Goal: Leave review/rating: Leave review/rating

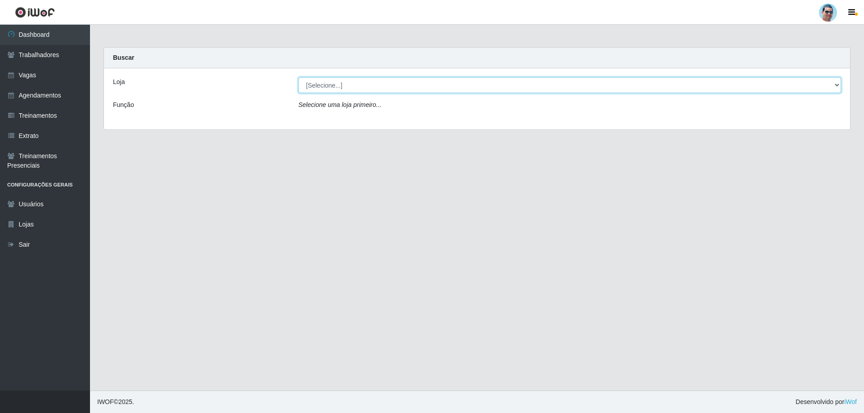
click at [376, 85] on select "[Selecione...] Mercadinho Extrabom" at bounding box center [569, 85] width 542 height 16
select select "175"
click at [298, 77] on select "[Selecione...] Mercadinho Extrabom" at bounding box center [569, 85] width 542 height 16
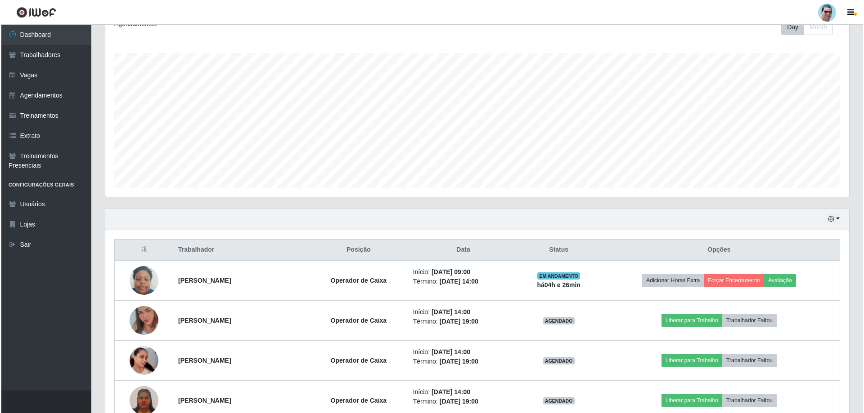
scroll to position [135, 0]
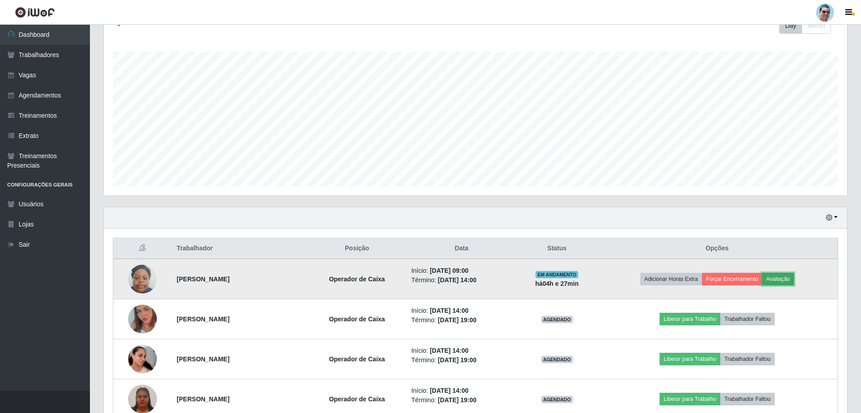
click at [794, 277] on button "Avaliação" at bounding box center [778, 279] width 32 height 13
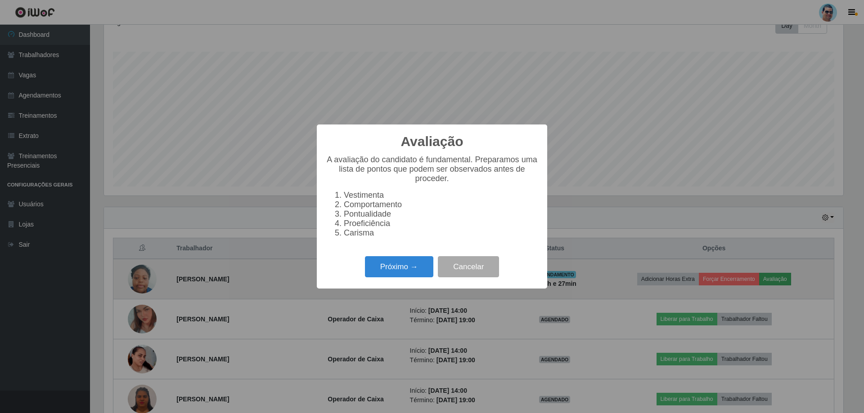
scroll to position [187, 739]
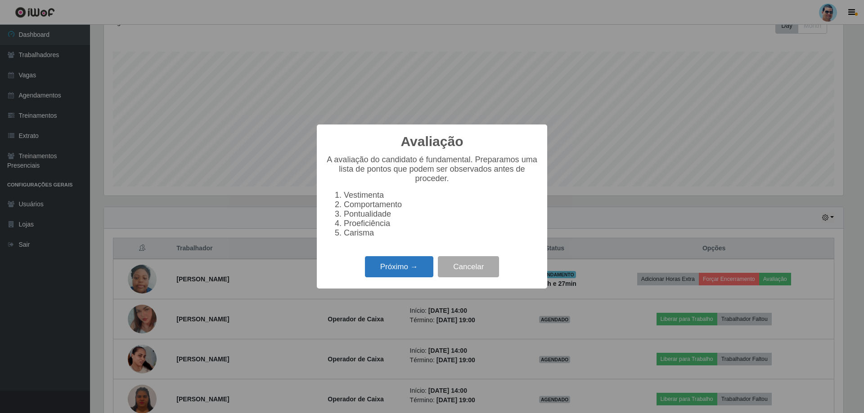
click at [373, 276] on button "Próximo →" at bounding box center [399, 266] width 68 height 21
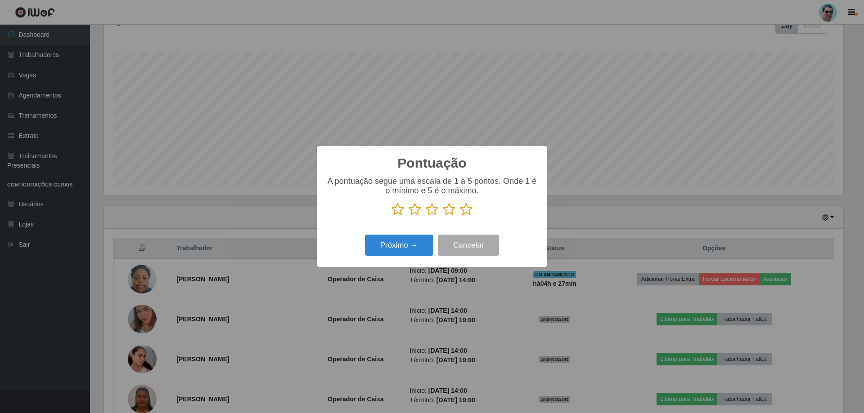
scroll to position [449624, 449072]
click at [464, 211] on icon at bounding box center [466, 209] width 13 height 13
click at [460, 216] on input "radio" at bounding box center [460, 216] width 0 height 0
click at [383, 246] on button "Próximo →" at bounding box center [399, 245] width 68 height 21
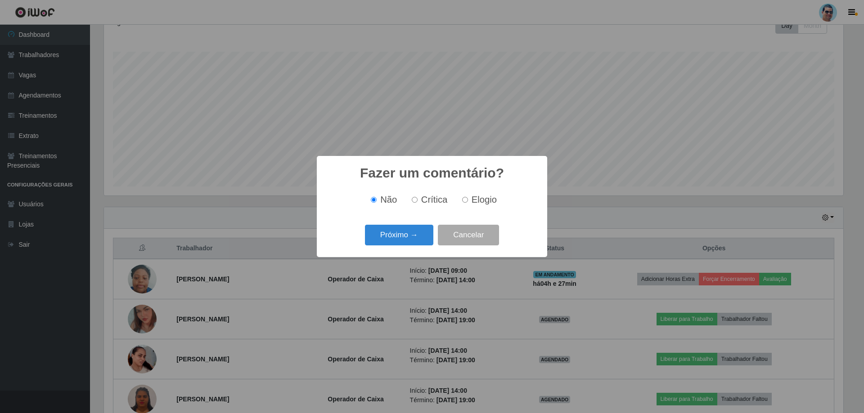
click at [470, 202] on label "Elogio" at bounding box center [477, 200] width 38 height 10
click at [468, 202] on input "Elogio" at bounding box center [465, 200] width 6 height 6
radio input "true"
click at [412, 232] on button "Próximo →" at bounding box center [399, 235] width 68 height 21
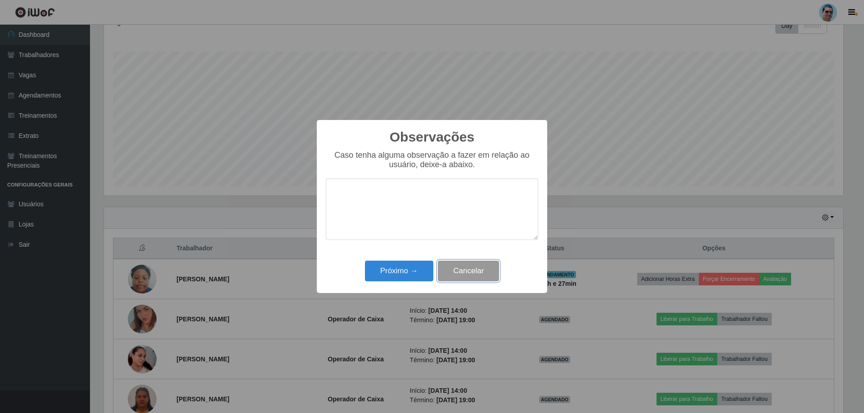
click at [483, 269] on button "Cancelar" at bounding box center [468, 271] width 61 height 21
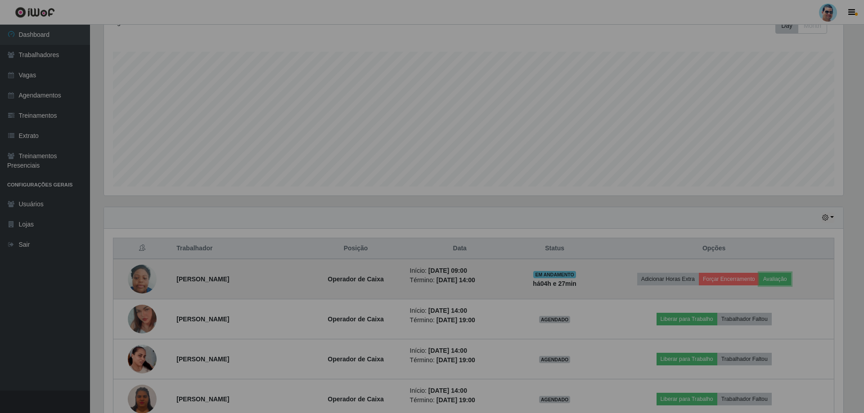
scroll to position [187, 744]
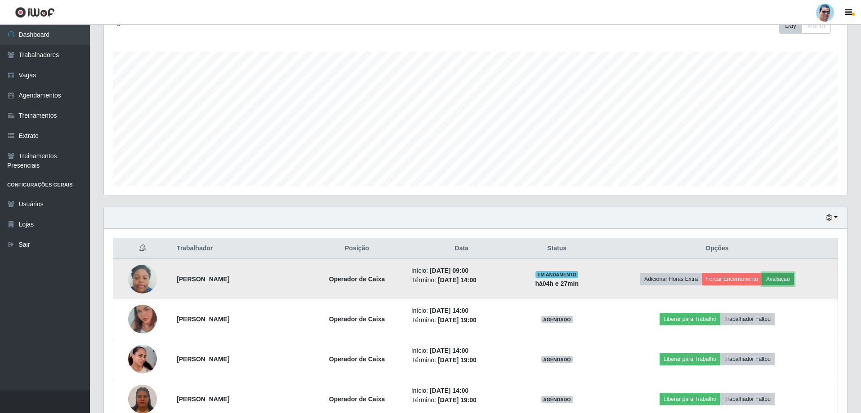
click at [792, 277] on button "Avaliação" at bounding box center [778, 279] width 32 height 13
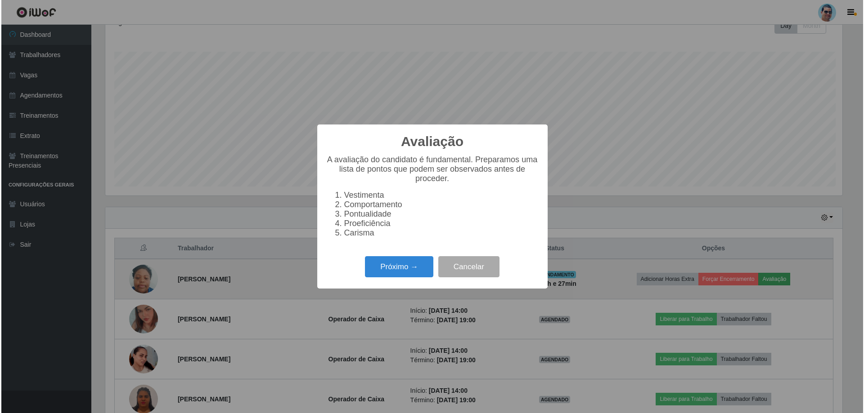
scroll to position [187, 739]
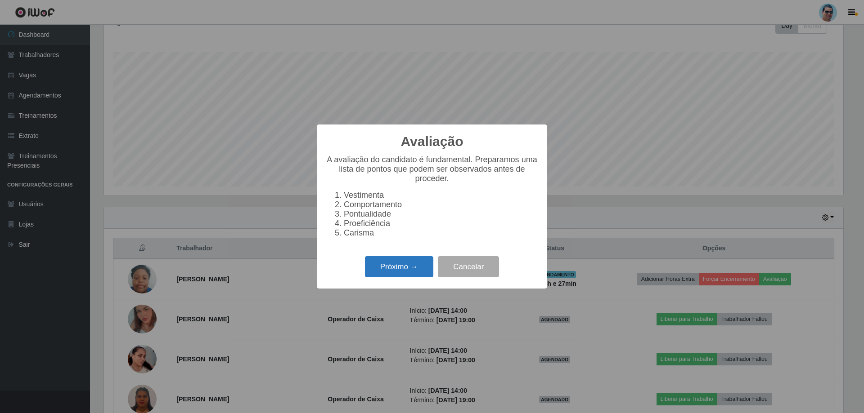
click at [413, 272] on button "Próximo →" at bounding box center [399, 266] width 68 height 21
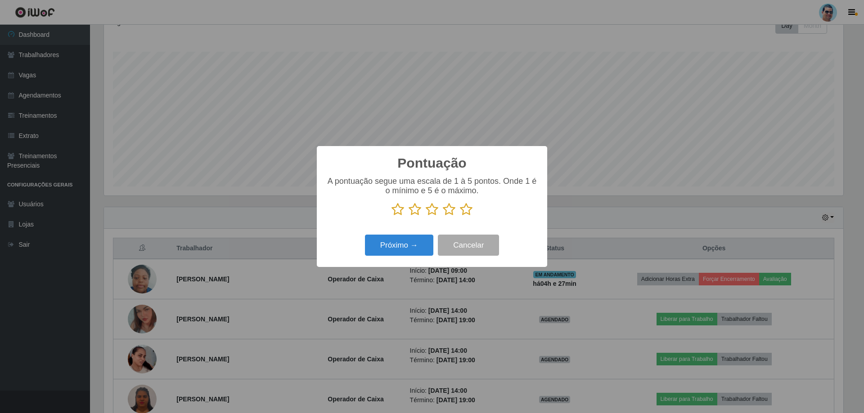
scroll to position [449624, 449072]
click at [469, 211] on icon at bounding box center [466, 209] width 13 height 13
click at [460, 216] on input "radio" at bounding box center [460, 216] width 0 height 0
click at [412, 240] on button "Próximo →" at bounding box center [399, 245] width 68 height 21
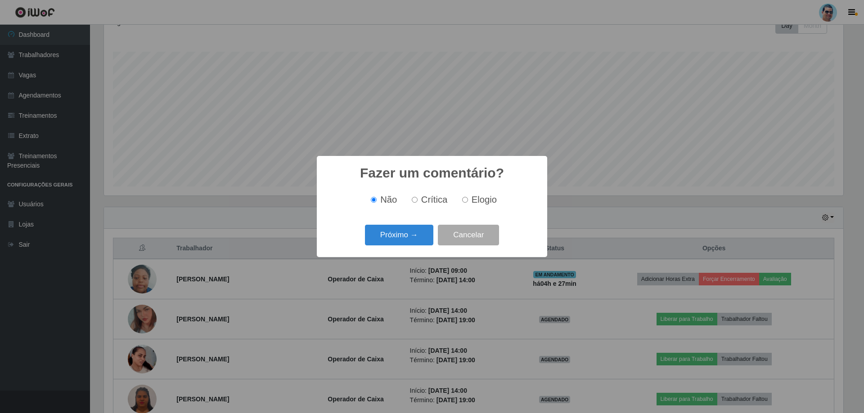
click at [465, 200] on input "Elogio" at bounding box center [465, 200] width 6 height 6
radio input "true"
click at [388, 236] on button "Próximo →" at bounding box center [399, 235] width 68 height 21
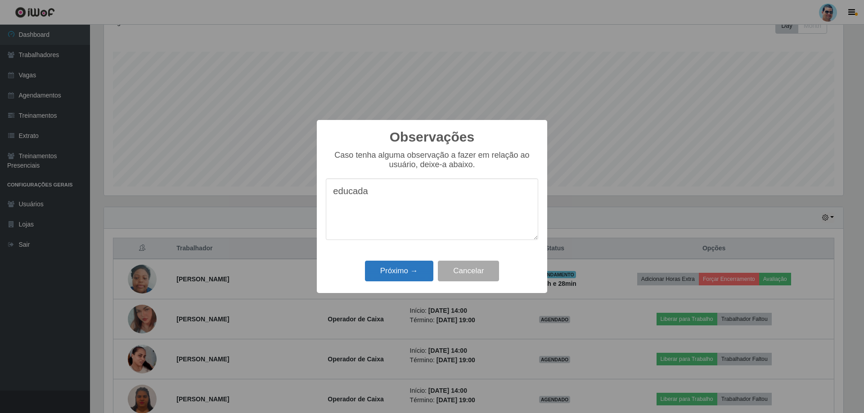
type textarea "educada"
click at [381, 276] on button "Próximo →" at bounding box center [399, 271] width 68 height 21
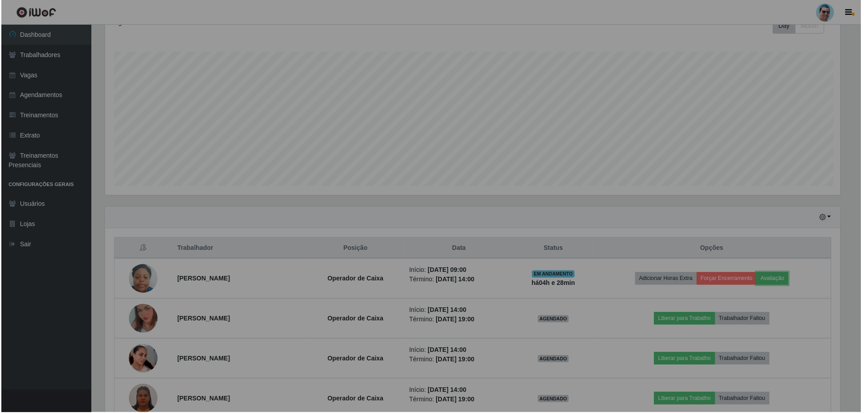
scroll to position [187, 744]
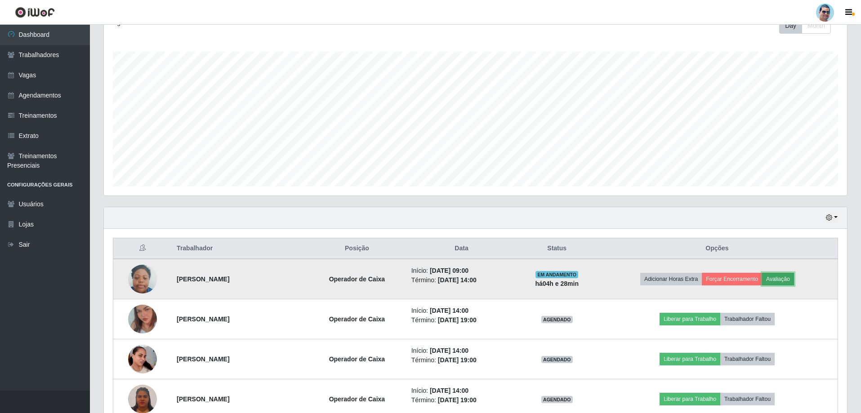
click at [794, 279] on button "Avaliação" at bounding box center [778, 279] width 32 height 13
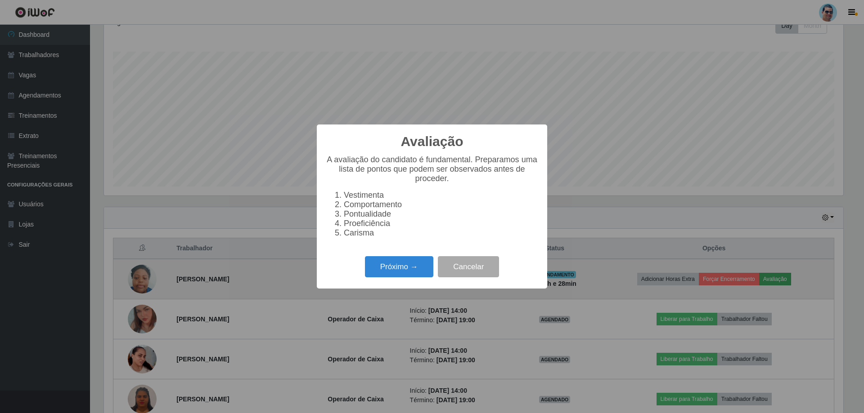
scroll to position [187, 739]
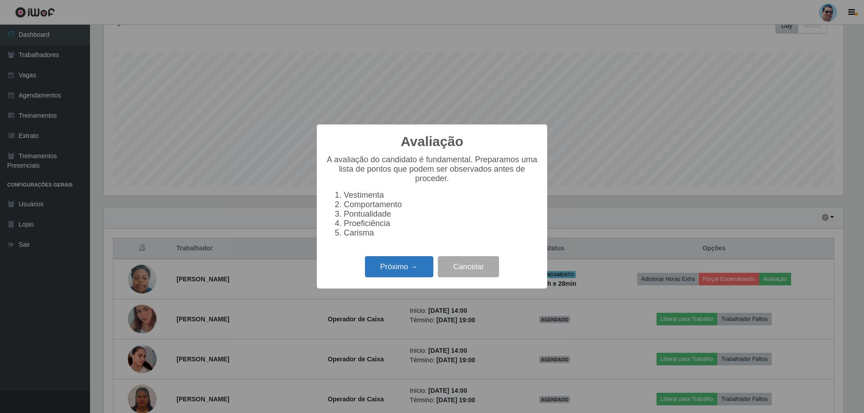
click at [411, 265] on button "Próximo →" at bounding box center [399, 266] width 68 height 21
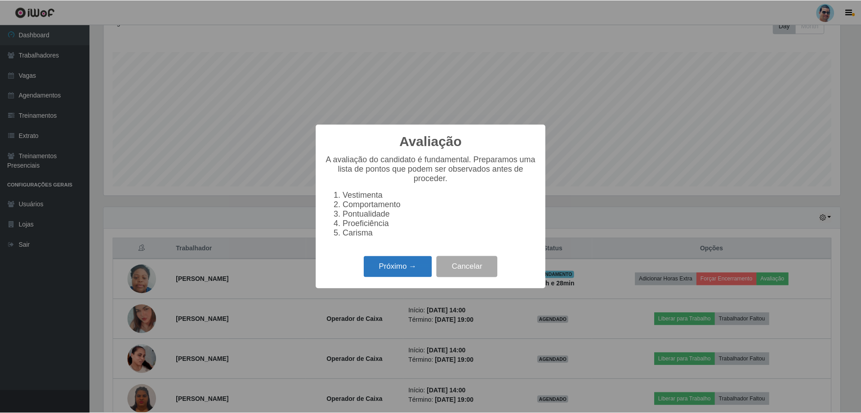
scroll to position [449624, 449072]
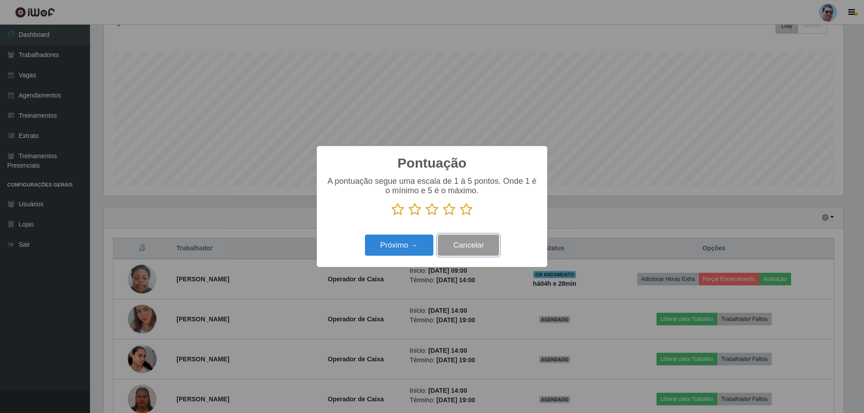
click at [442, 247] on button "Cancelar" at bounding box center [468, 245] width 61 height 21
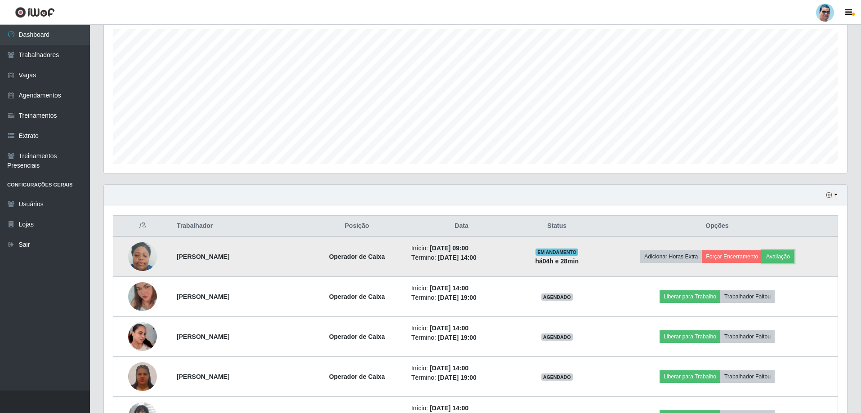
scroll to position [180, 0]
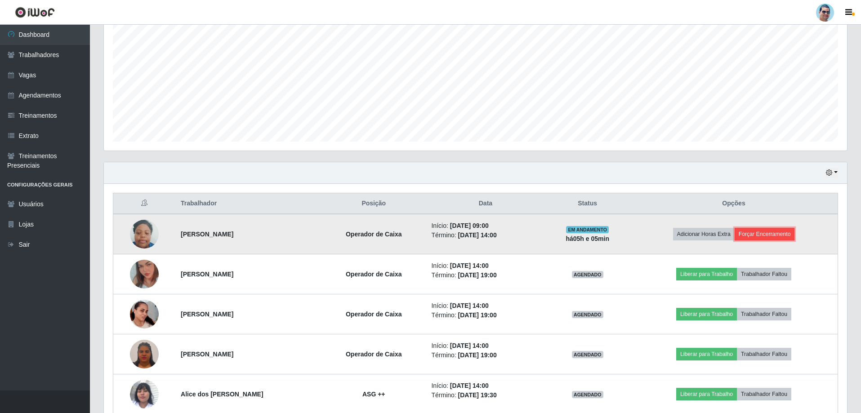
click at [792, 235] on button "Forçar Encerramento" at bounding box center [765, 234] width 60 height 13
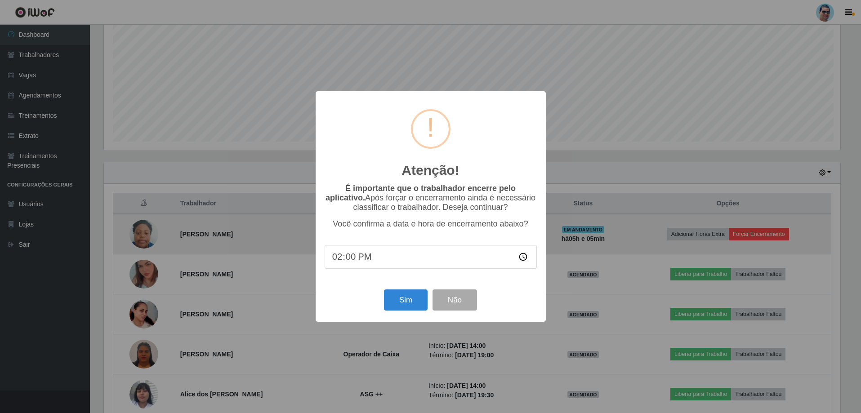
scroll to position [187, 739]
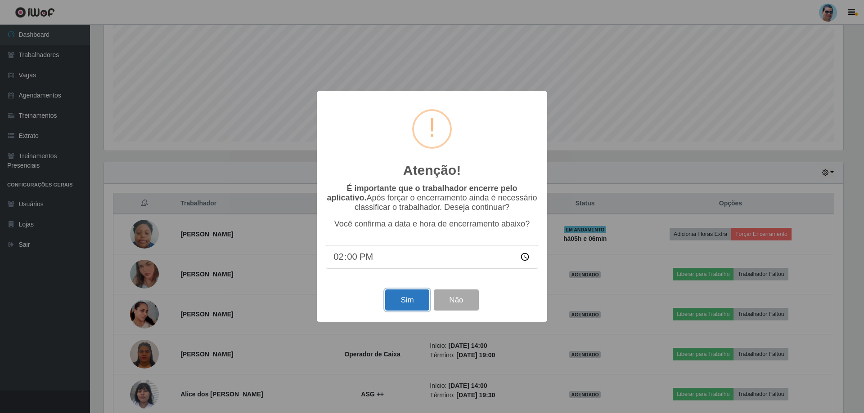
click at [394, 306] on button "Sim" at bounding box center [407, 300] width 44 height 21
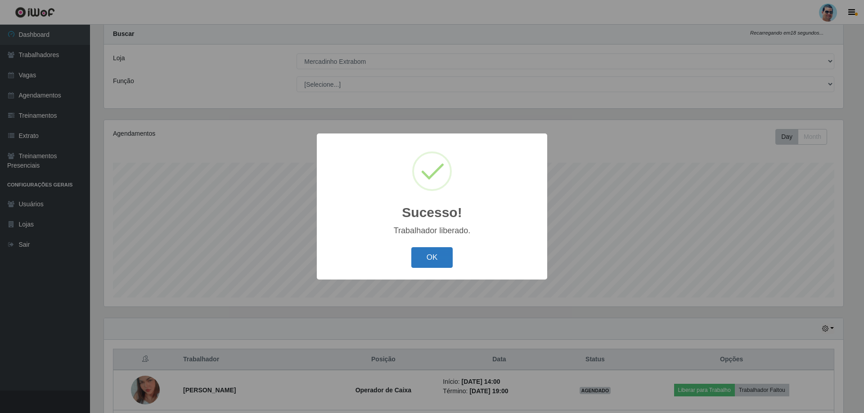
click at [430, 261] on button "OK" at bounding box center [432, 257] width 42 height 21
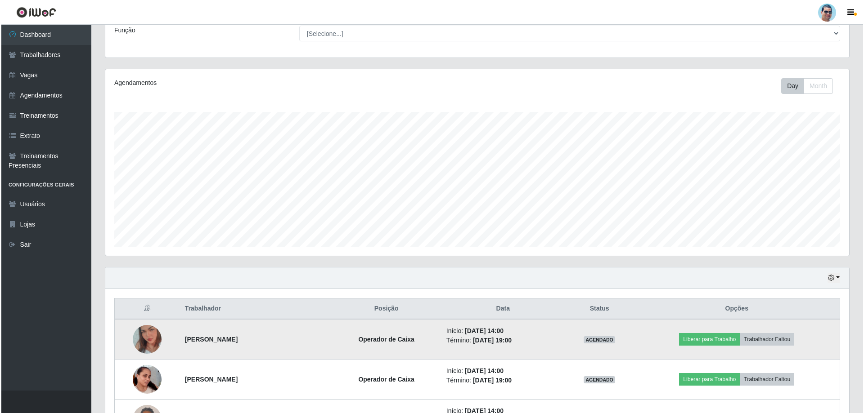
scroll to position [159, 0]
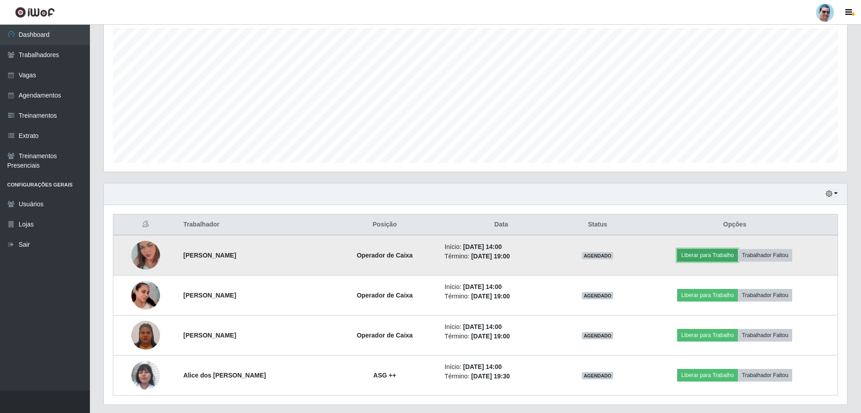
click at [710, 252] on button "Liberar para Trabalho" at bounding box center [707, 255] width 61 height 13
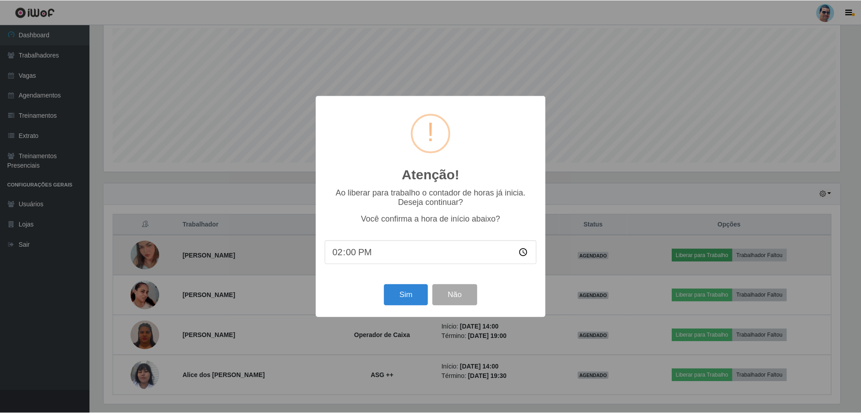
scroll to position [187, 739]
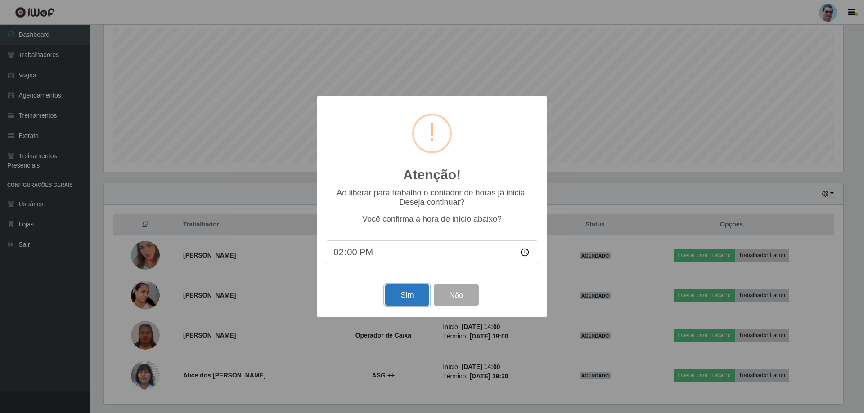
click at [416, 295] on button "Sim" at bounding box center [407, 295] width 44 height 21
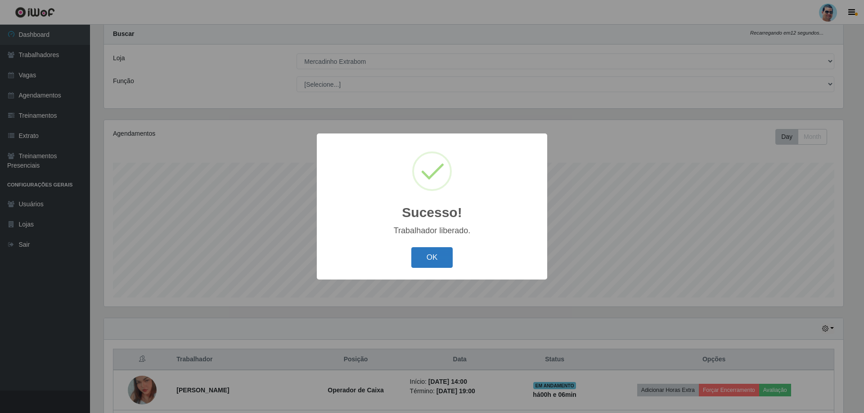
click at [434, 252] on button "OK" at bounding box center [432, 257] width 42 height 21
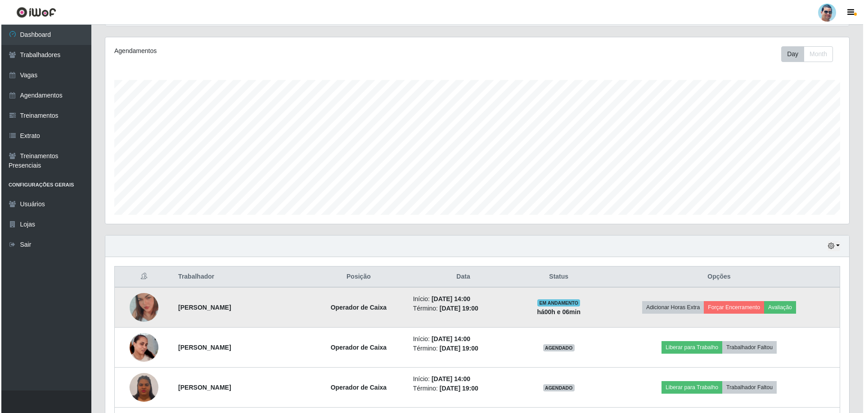
scroll to position [159, 0]
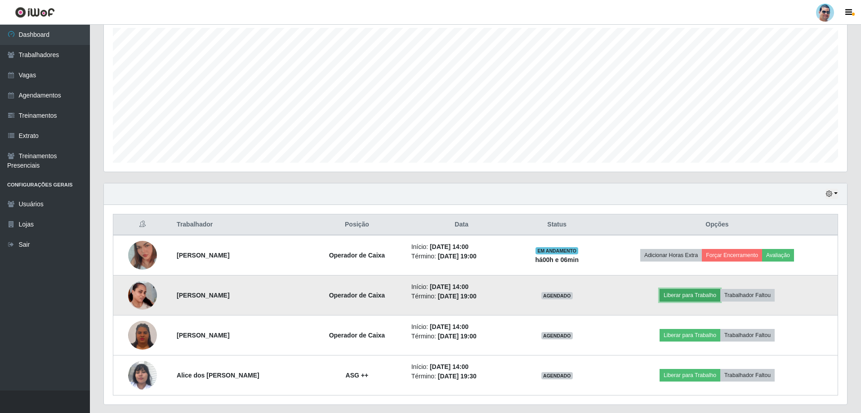
click at [698, 297] on button "Liberar para Trabalho" at bounding box center [690, 295] width 61 height 13
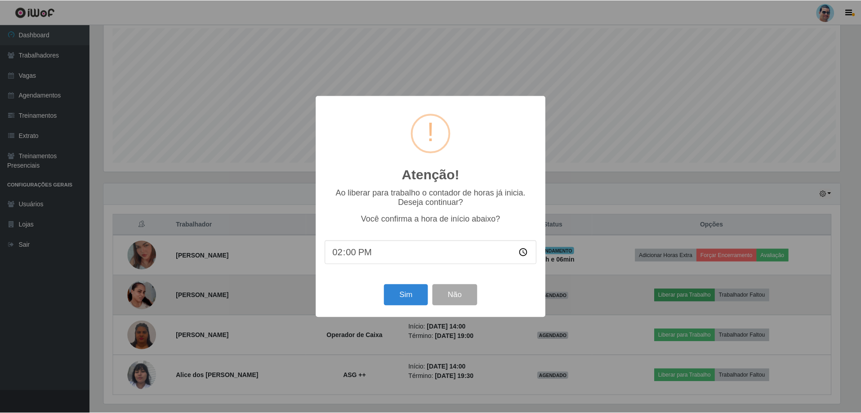
scroll to position [187, 739]
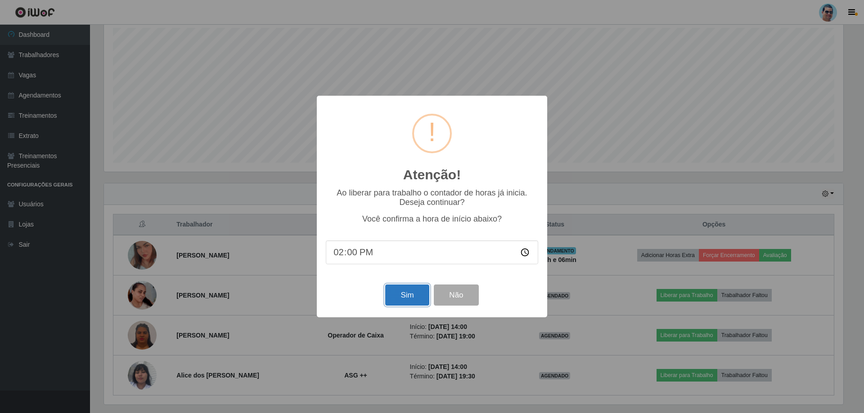
click at [406, 293] on button "Sim" at bounding box center [407, 295] width 44 height 21
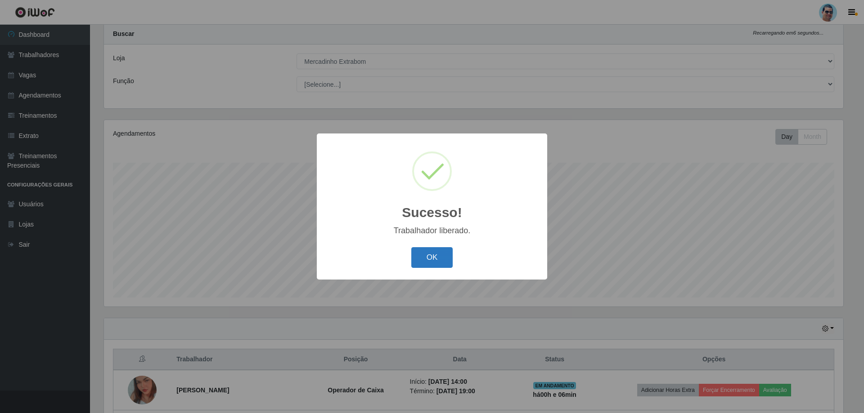
click at [413, 267] on button "OK" at bounding box center [432, 257] width 42 height 21
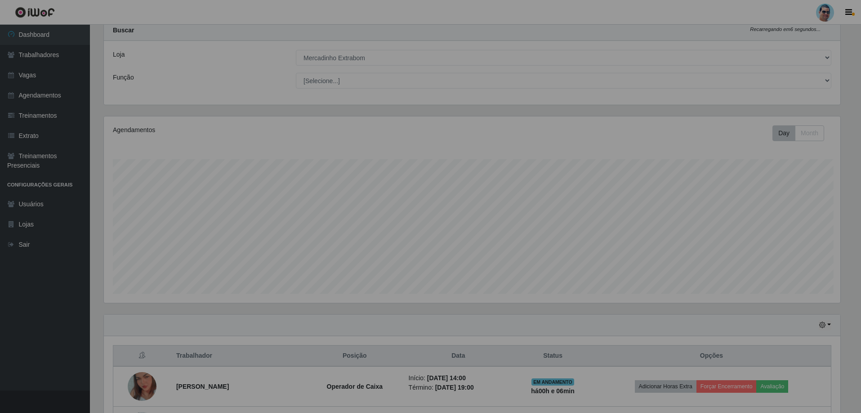
scroll to position [0, 0]
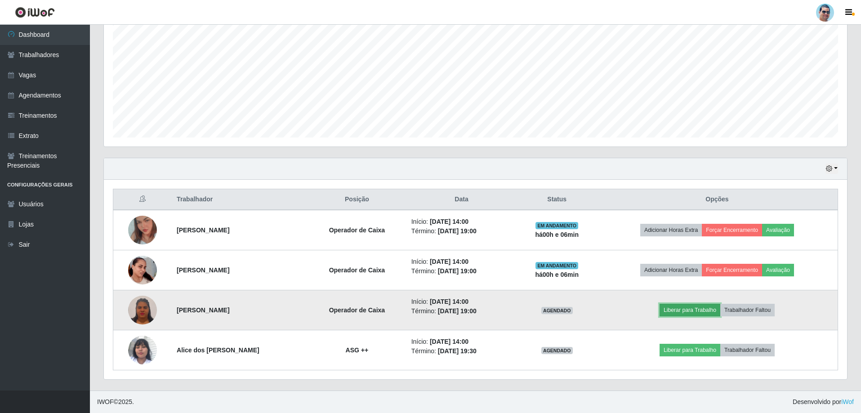
click at [695, 307] on button "Liberar para Trabalho" at bounding box center [690, 310] width 61 height 13
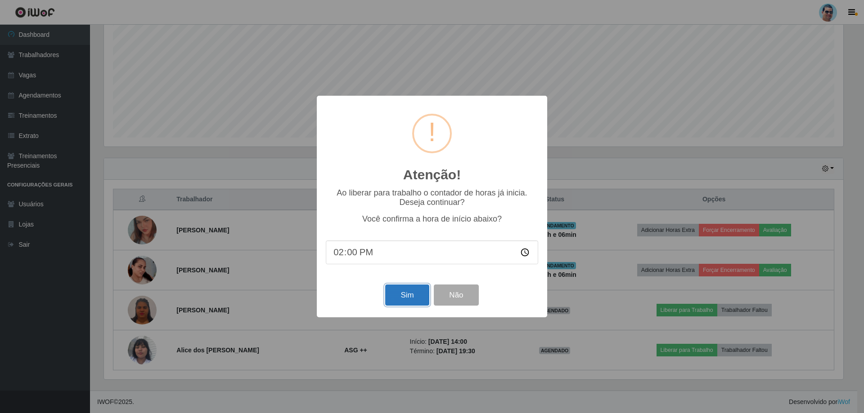
click at [404, 291] on button "Sim" at bounding box center [407, 295] width 44 height 21
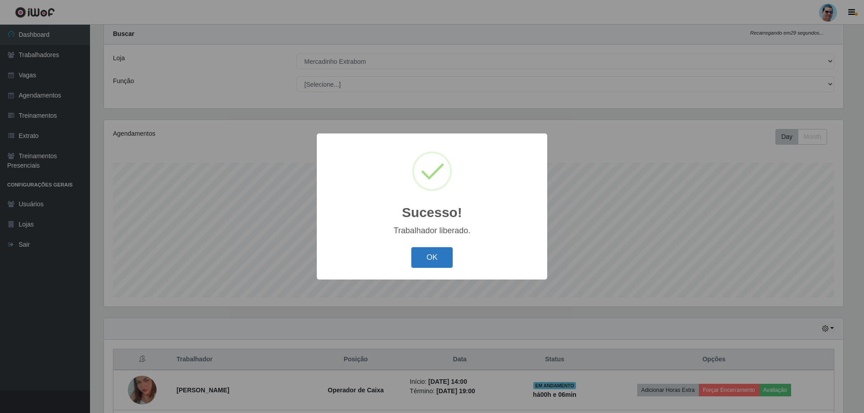
click at [428, 264] on button "OK" at bounding box center [432, 257] width 42 height 21
